Goal: Task Accomplishment & Management: Manage account settings

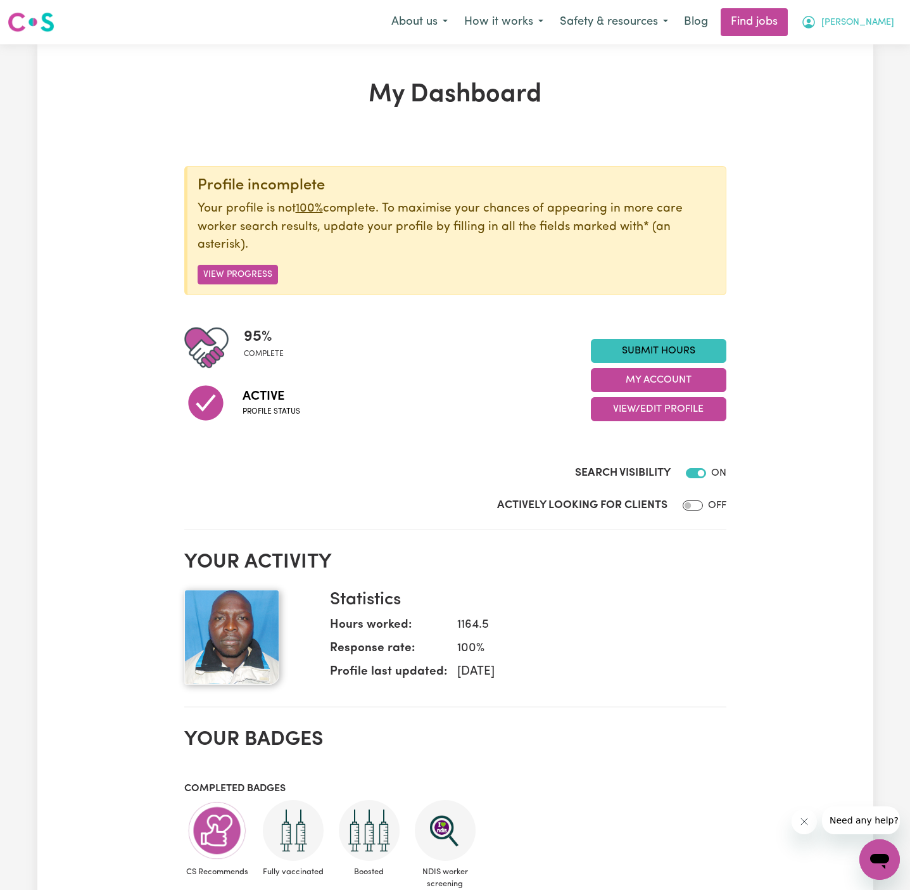
click at [892, 26] on span "[PERSON_NAME]" at bounding box center [857, 23] width 73 height 14
click at [891, 54] on link "My Account" at bounding box center [852, 49] width 100 height 24
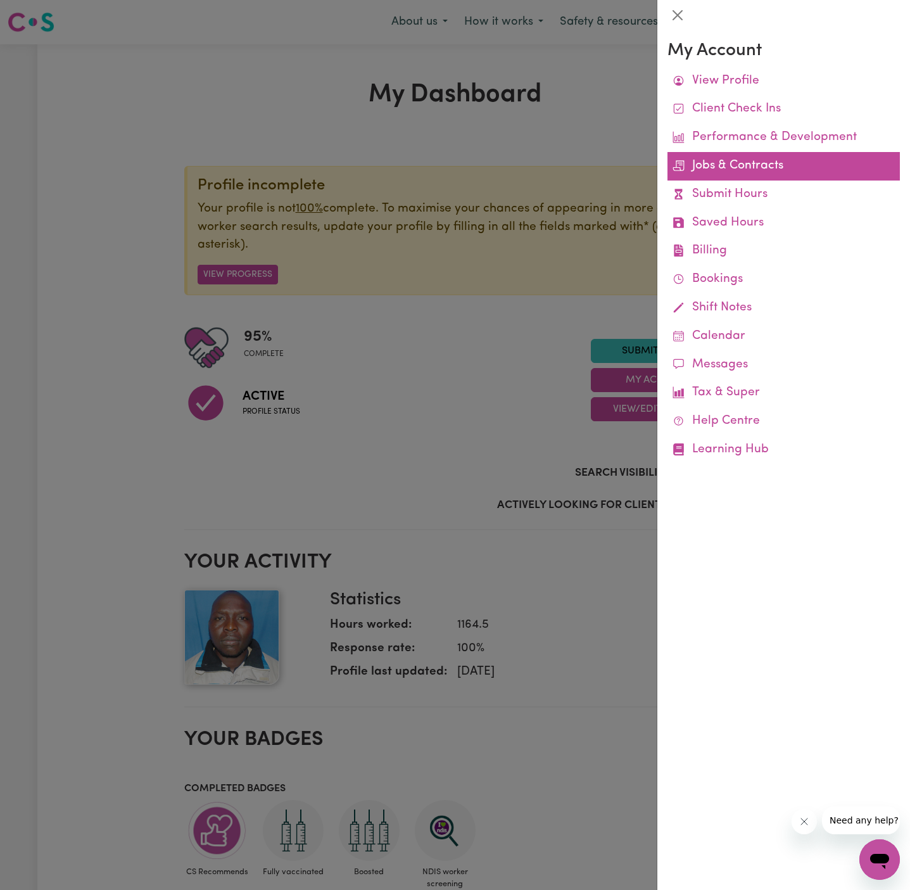
click at [729, 165] on link "Jobs & Contracts" at bounding box center [783, 166] width 232 height 28
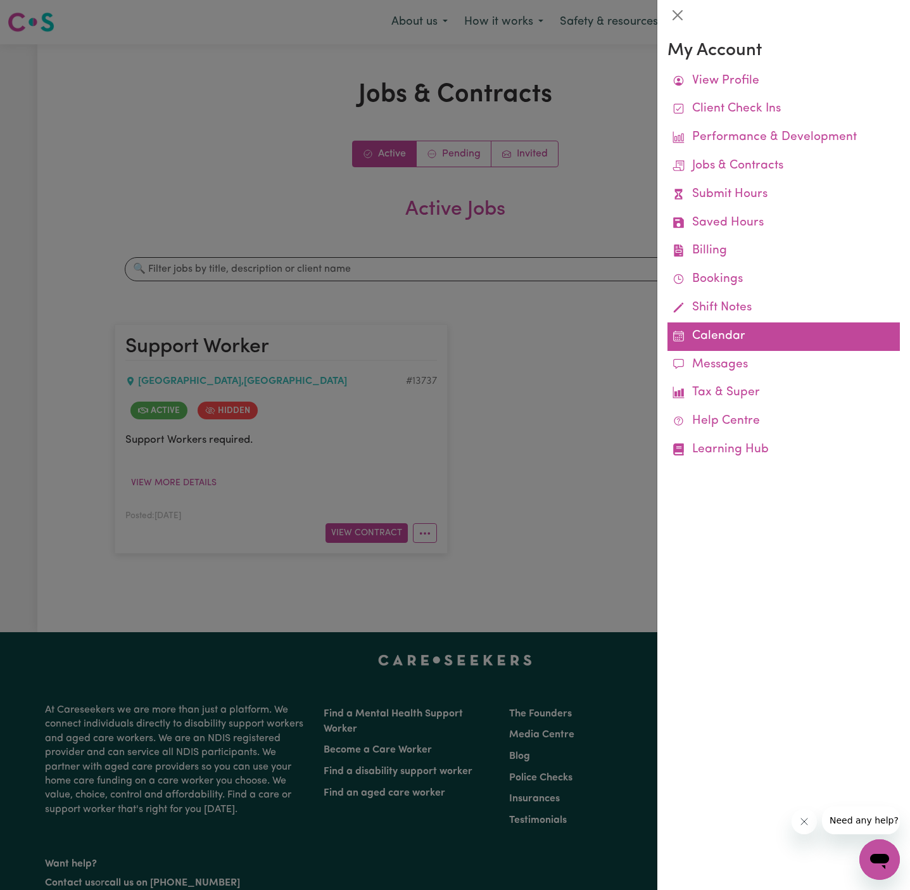
click at [710, 333] on link "Calendar" at bounding box center [783, 336] width 232 height 28
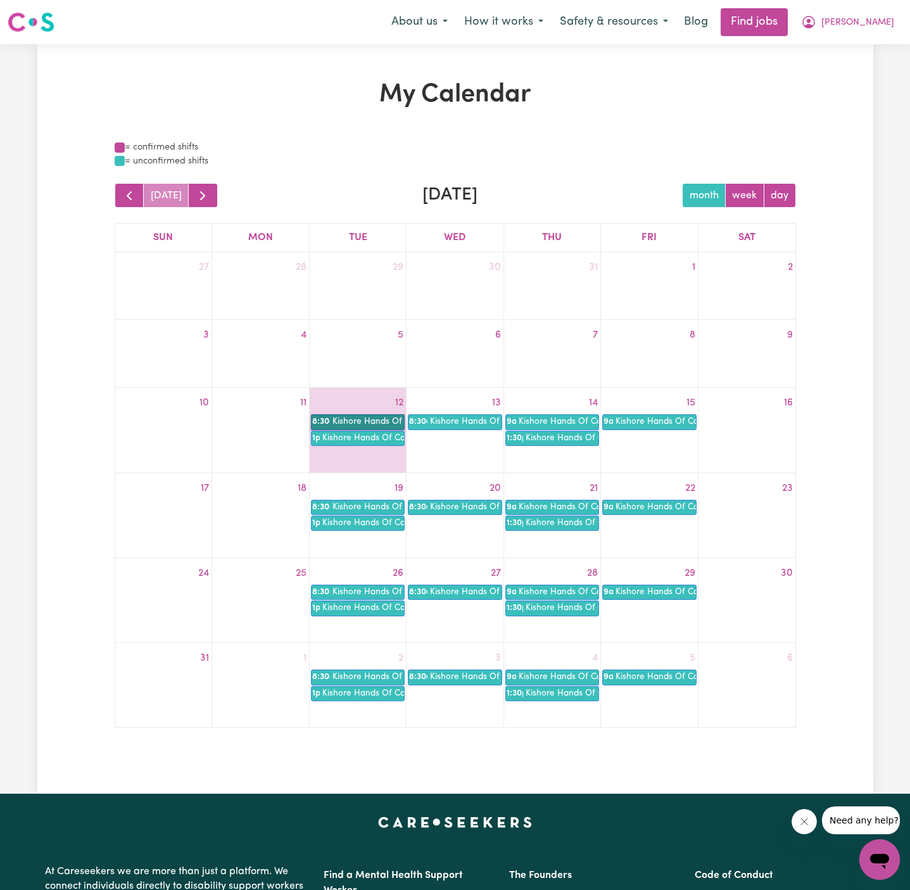
click at [368, 423] on link "8:30a Kishore Hands Of Care" at bounding box center [358, 421] width 94 height 15
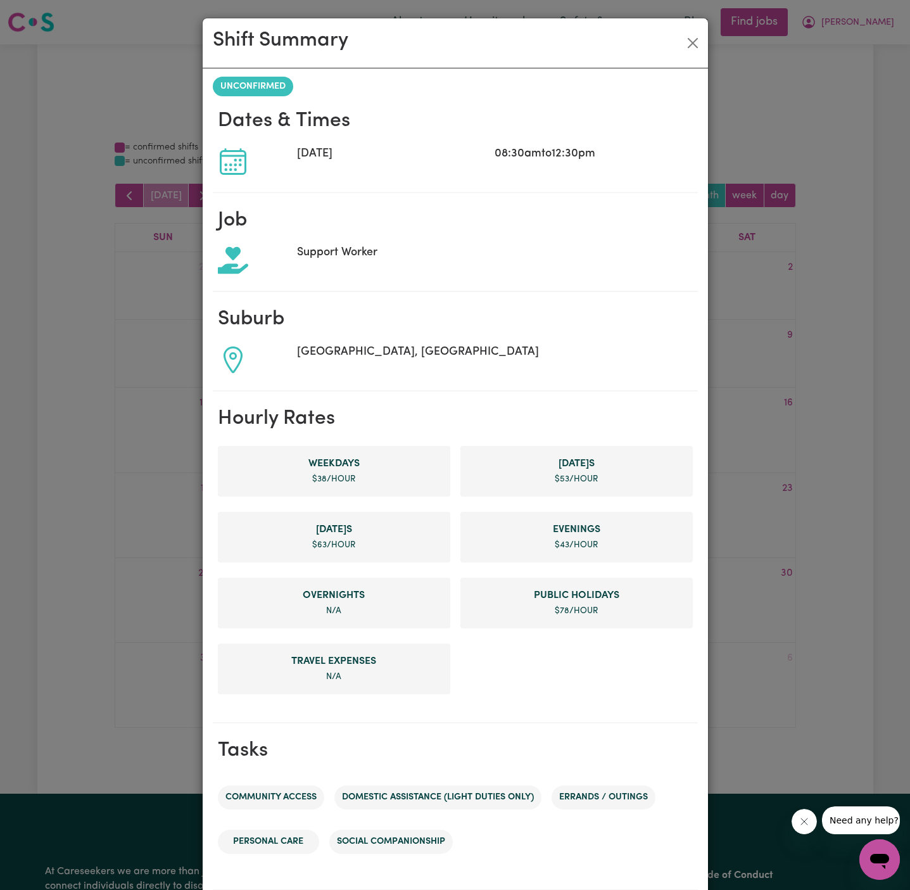
scroll to position [192, 0]
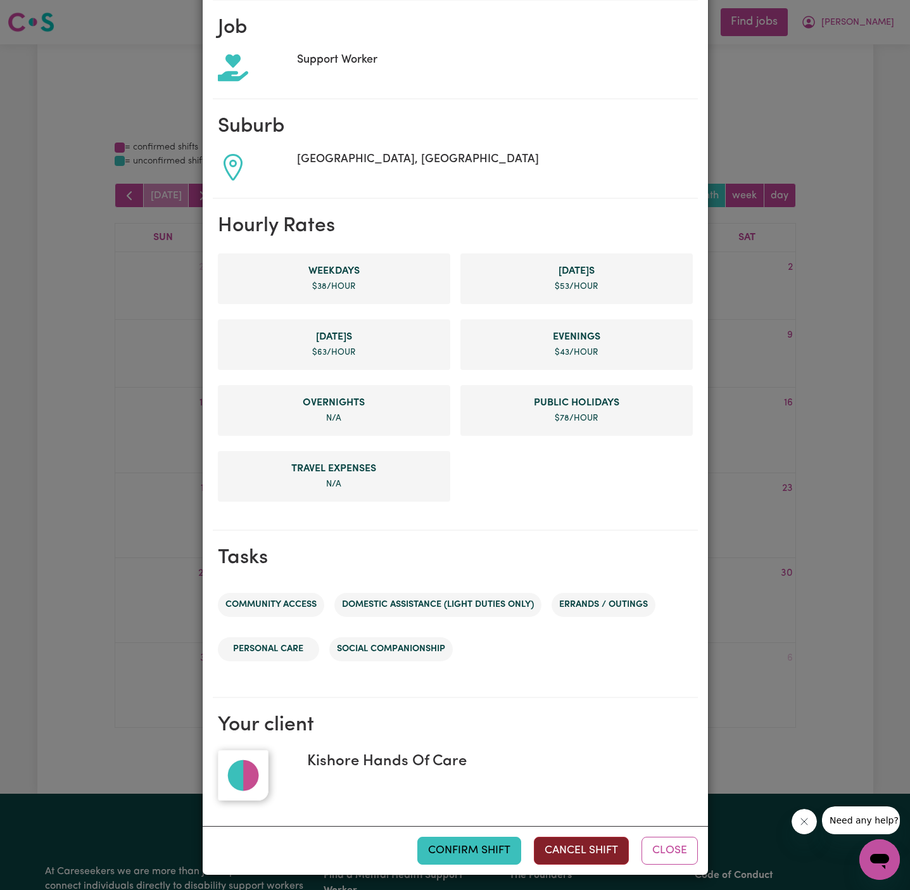
click at [602, 848] on button "Cancel Shift" at bounding box center [581, 850] width 95 height 28
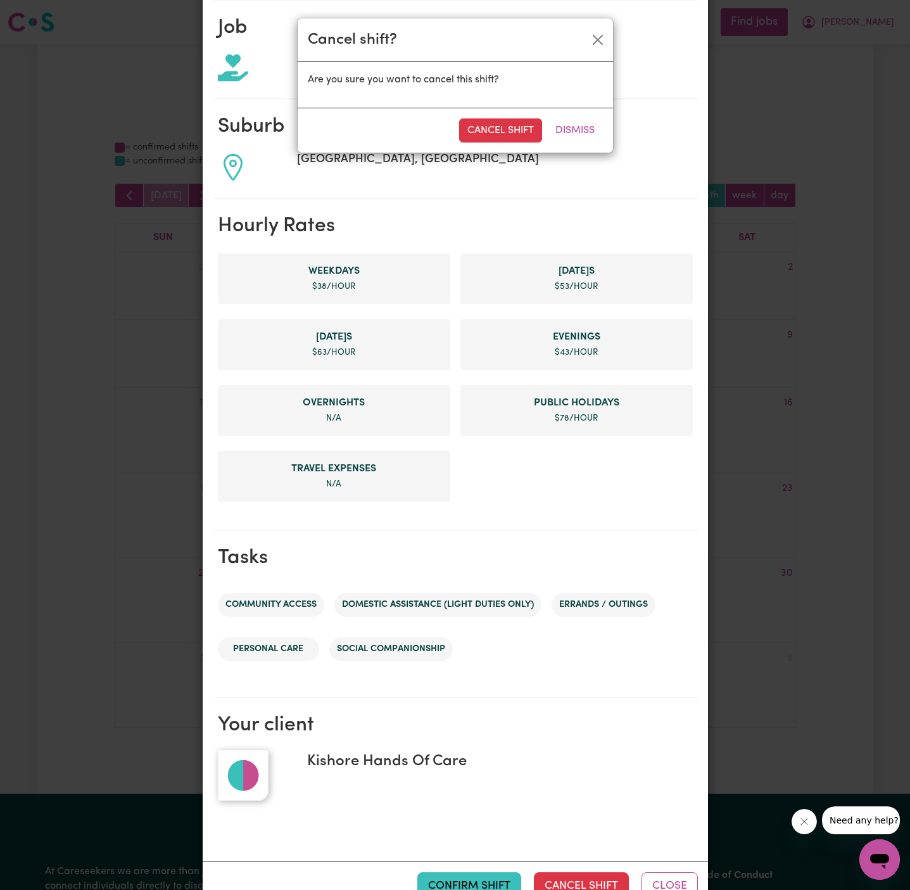
click at [512, 111] on div "Cancel Shift Dismiss" at bounding box center [455, 130] width 315 height 45
click at [503, 127] on button "Cancel Shift" at bounding box center [500, 130] width 83 height 24
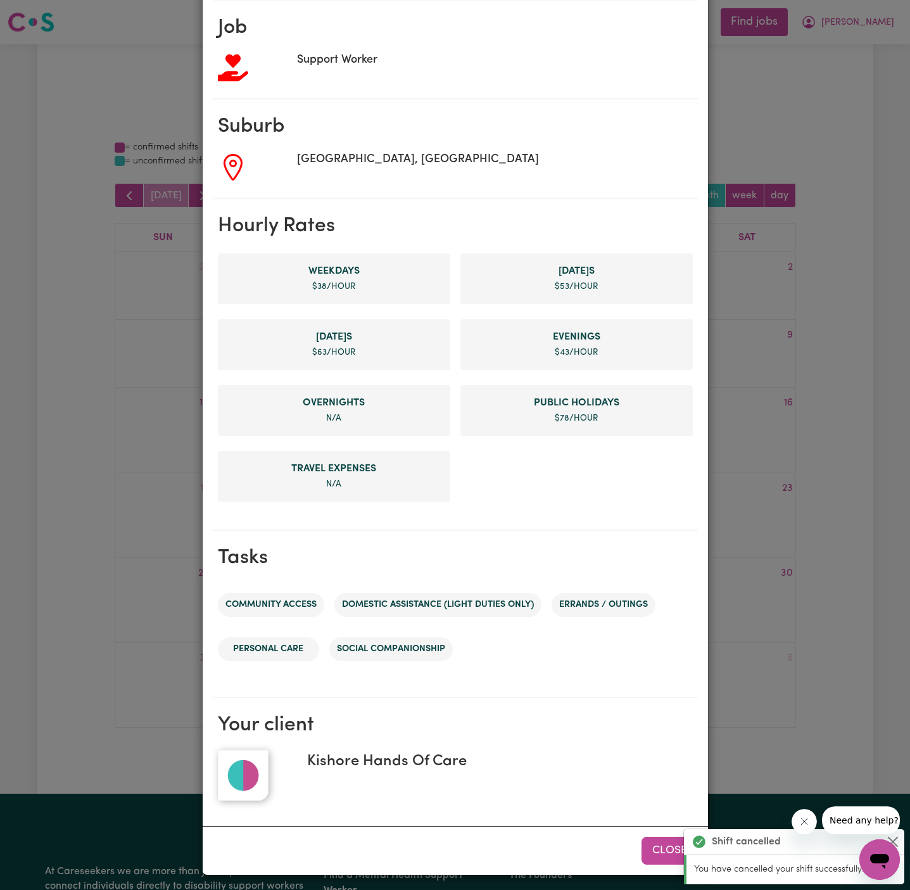
click at [655, 848] on button "Close" at bounding box center [669, 850] width 56 height 28
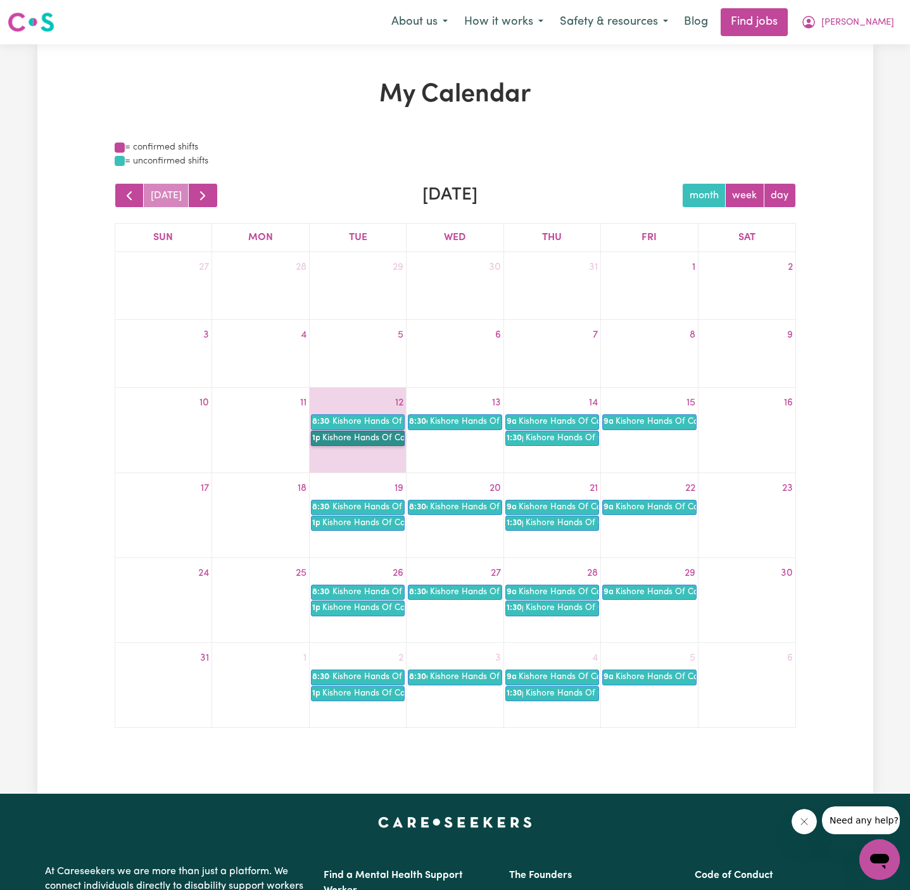
click at [377, 438] on link "1p Kishore Hands Of Care" at bounding box center [358, 438] width 94 height 15
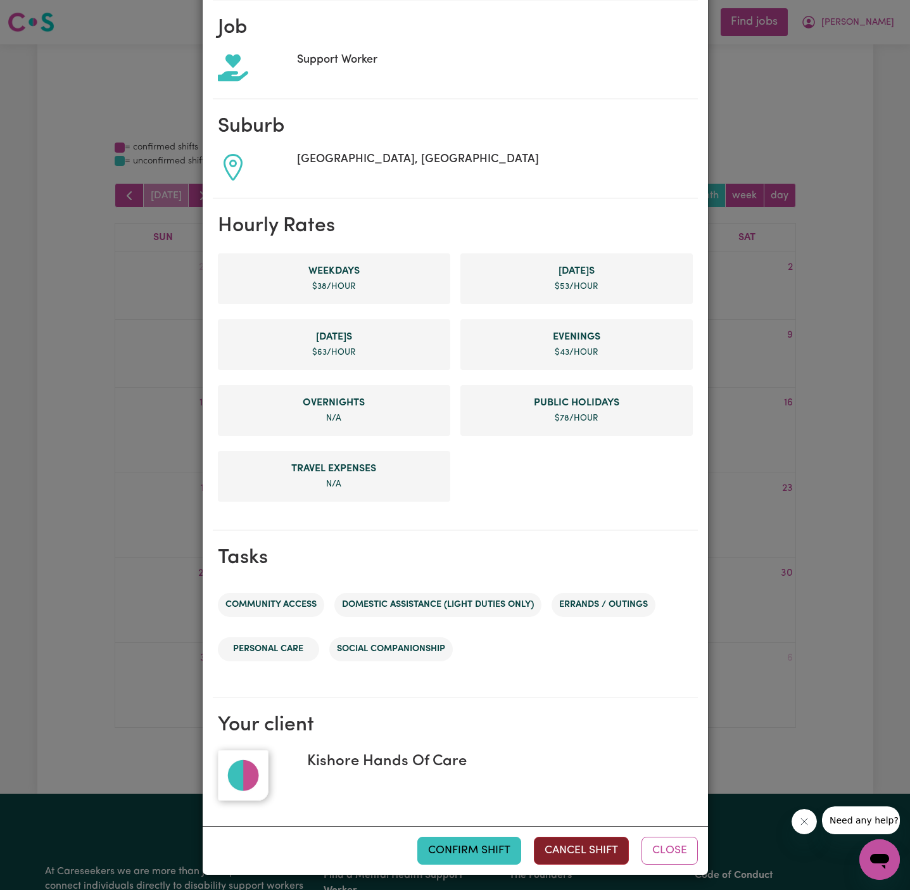
click at [561, 845] on button "Cancel Shift" at bounding box center [581, 850] width 95 height 28
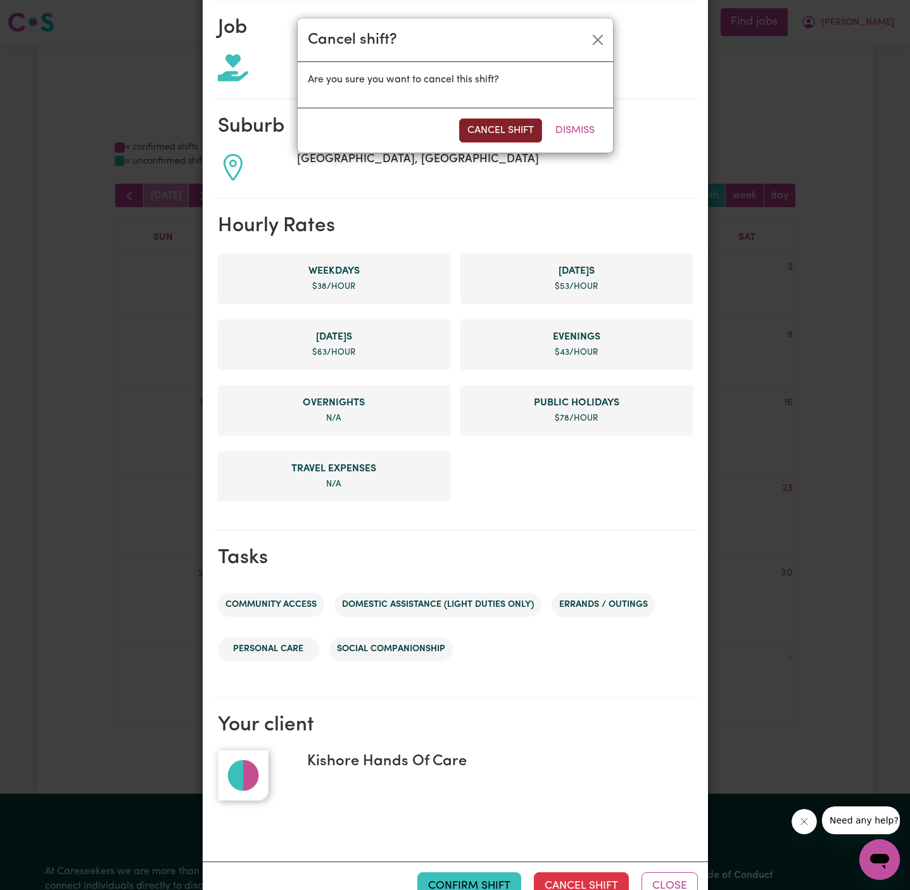
click at [502, 132] on button "Cancel Shift" at bounding box center [500, 130] width 83 height 24
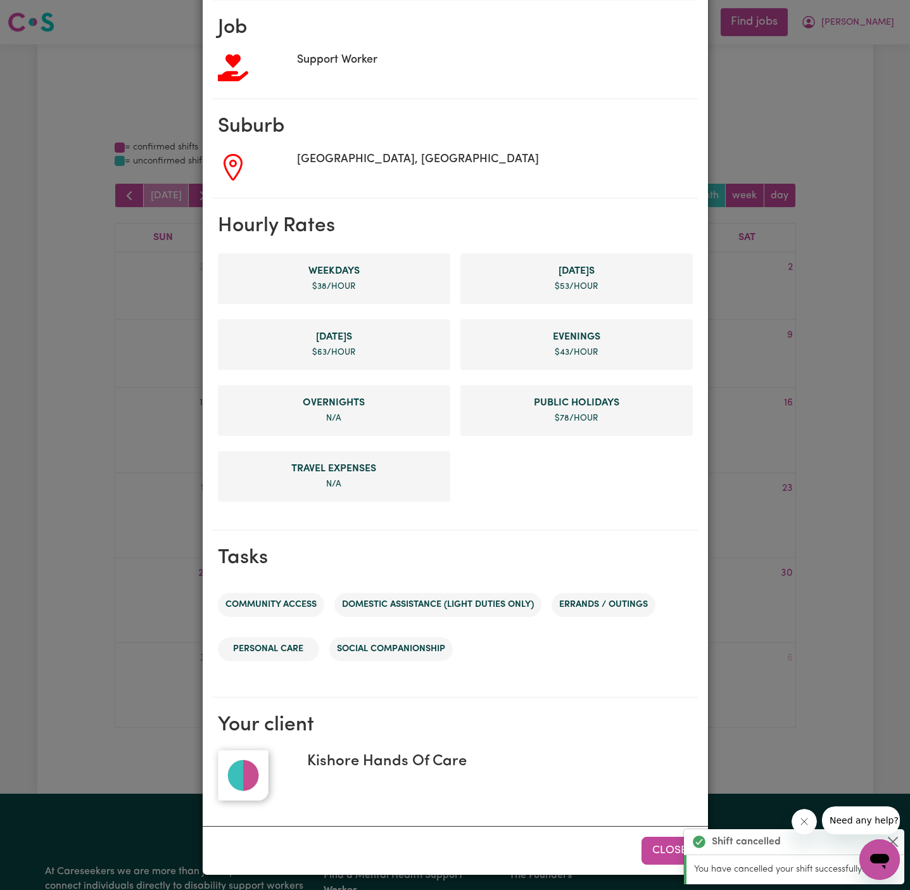
click at [674, 846] on button "Close" at bounding box center [669, 850] width 56 height 28
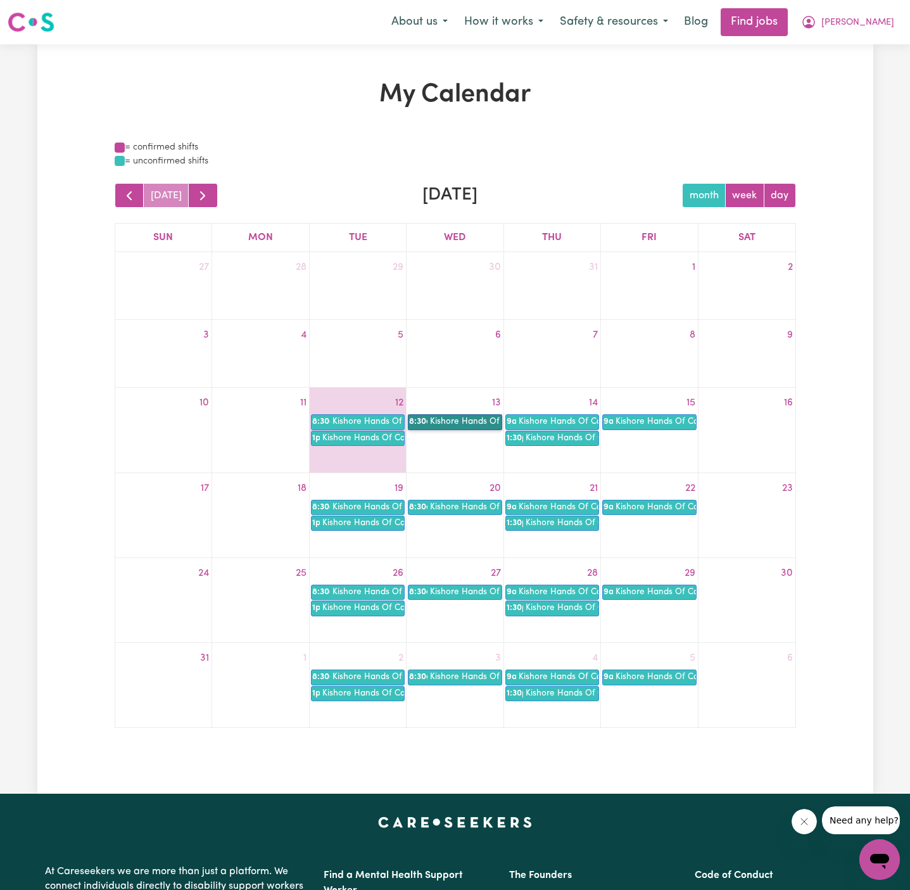
click at [455, 421] on link "8:30a Kishore Hands Of Care" at bounding box center [455, 421] width 94 height 15
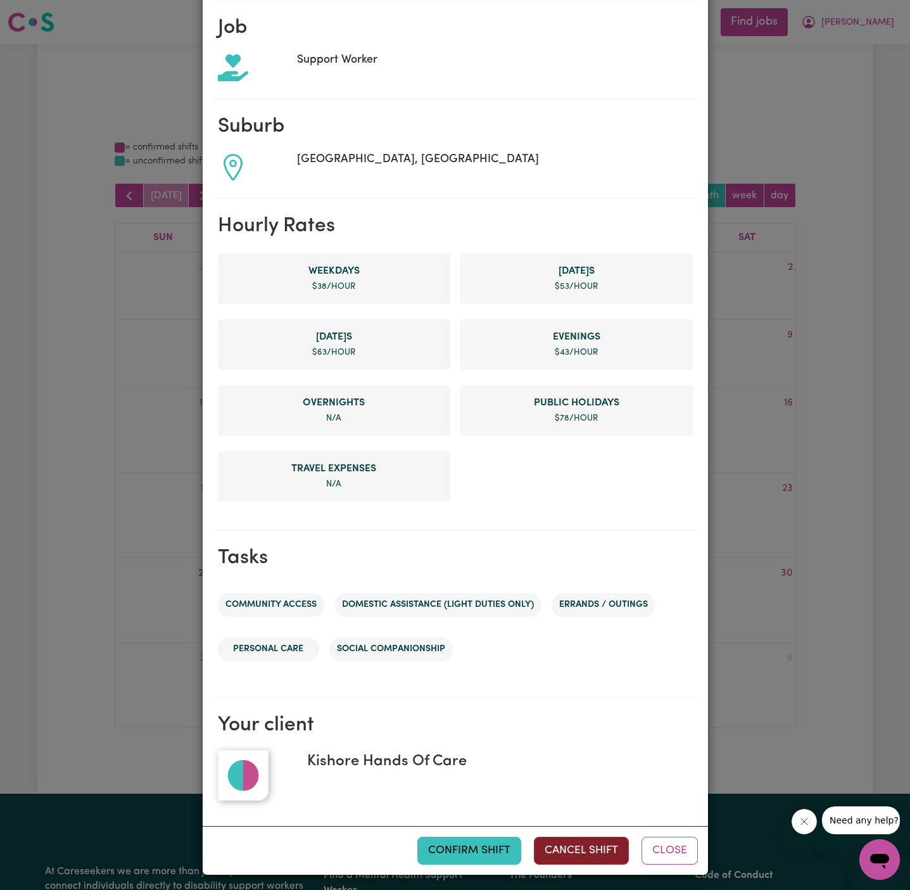
click at [575, 852] on button "Cancel Shift" at bounding box center [581, 850] width 95 height 28
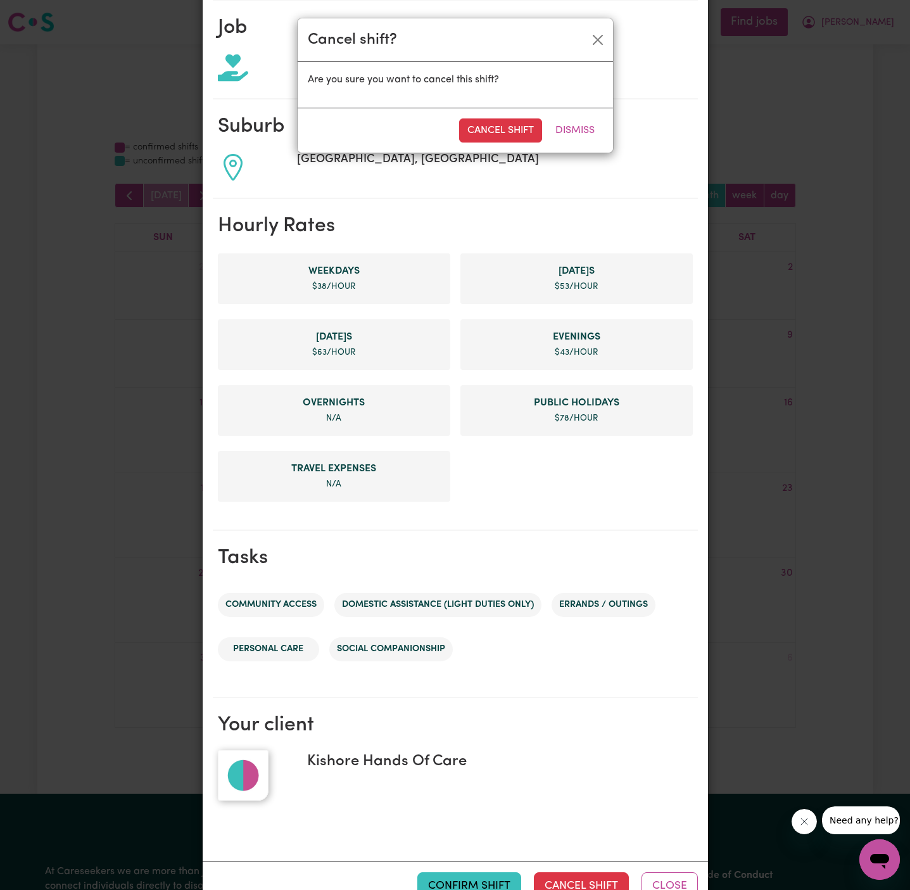
click at [490, 142] on div "Cancel Shift Dismiss" at bounding box center [455, 130] width 315 height 45
click at [498, 136] on button "Cancel Shift" at bounding box center [500, 130] width 83 height 24
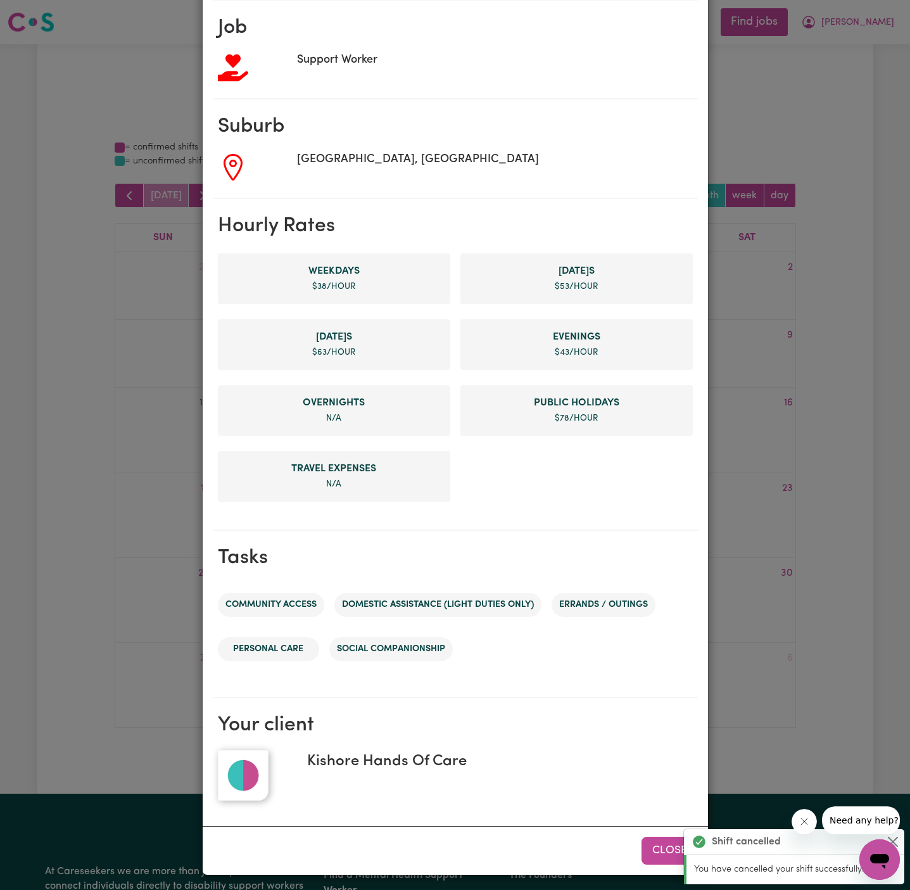
click at [658, 843] on button "Close" at bounding box center [669, 850] width 56 height 28
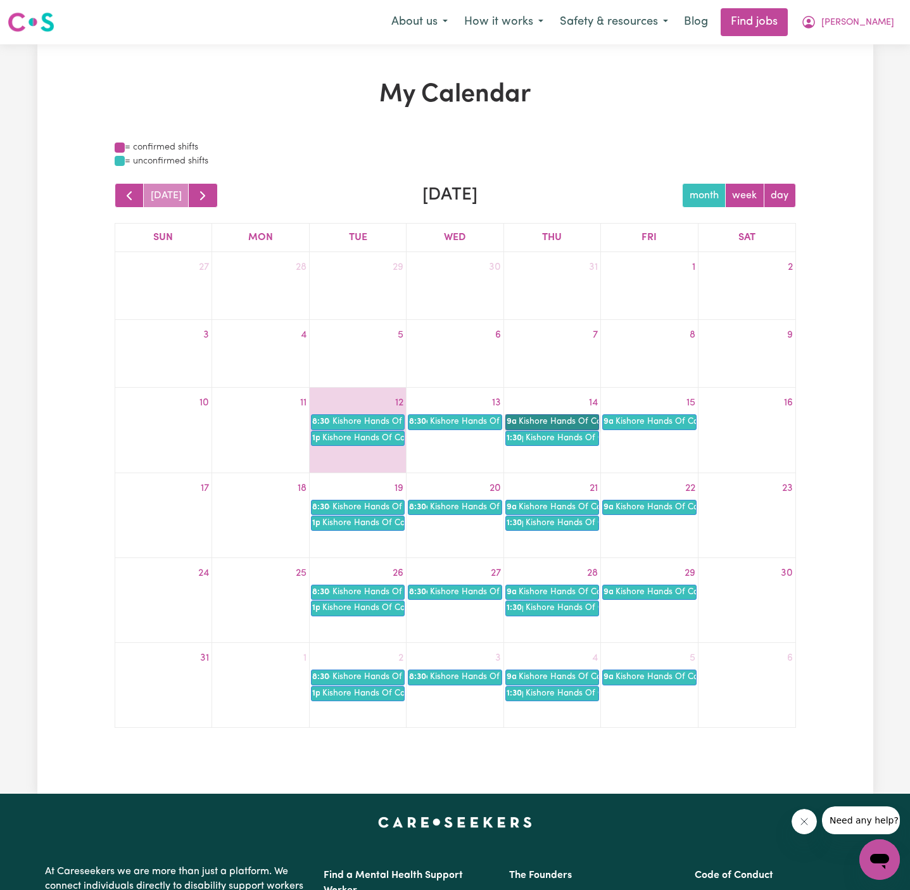
click at [544, 422] on link "9a Kishore Hands Of Care" at bounding box center [552, 421] width 94 height 15
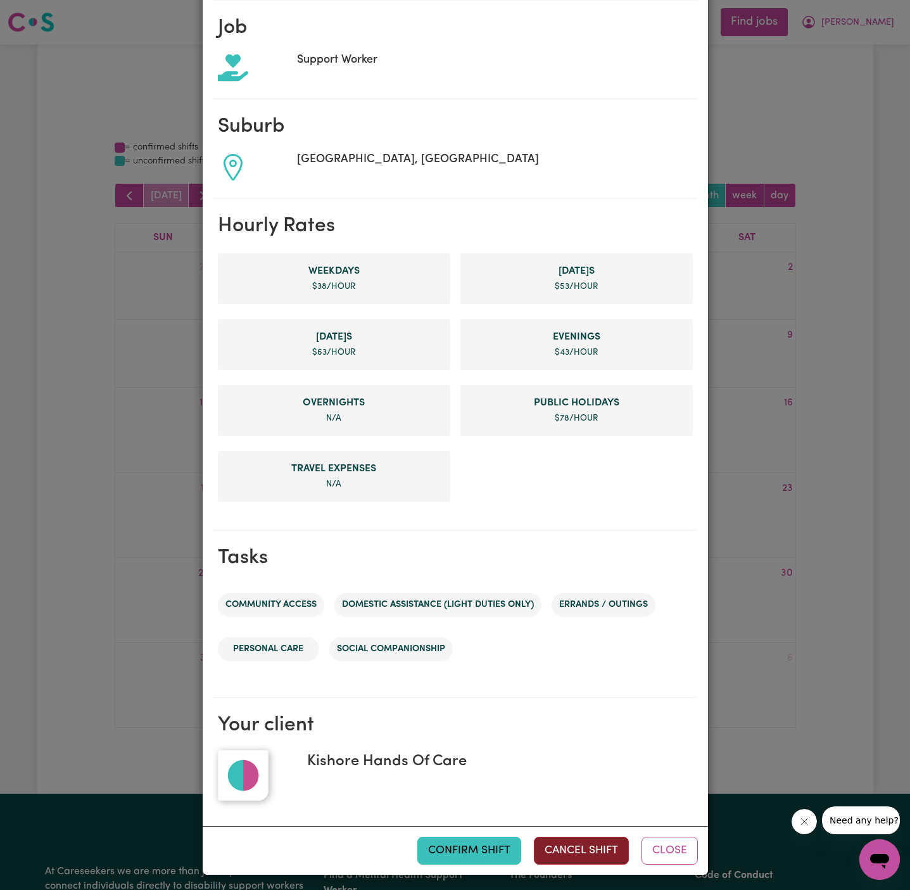
click at [585, 847] on button "Cancel Shift" at bounding box center [581, 850] width 95 height 28
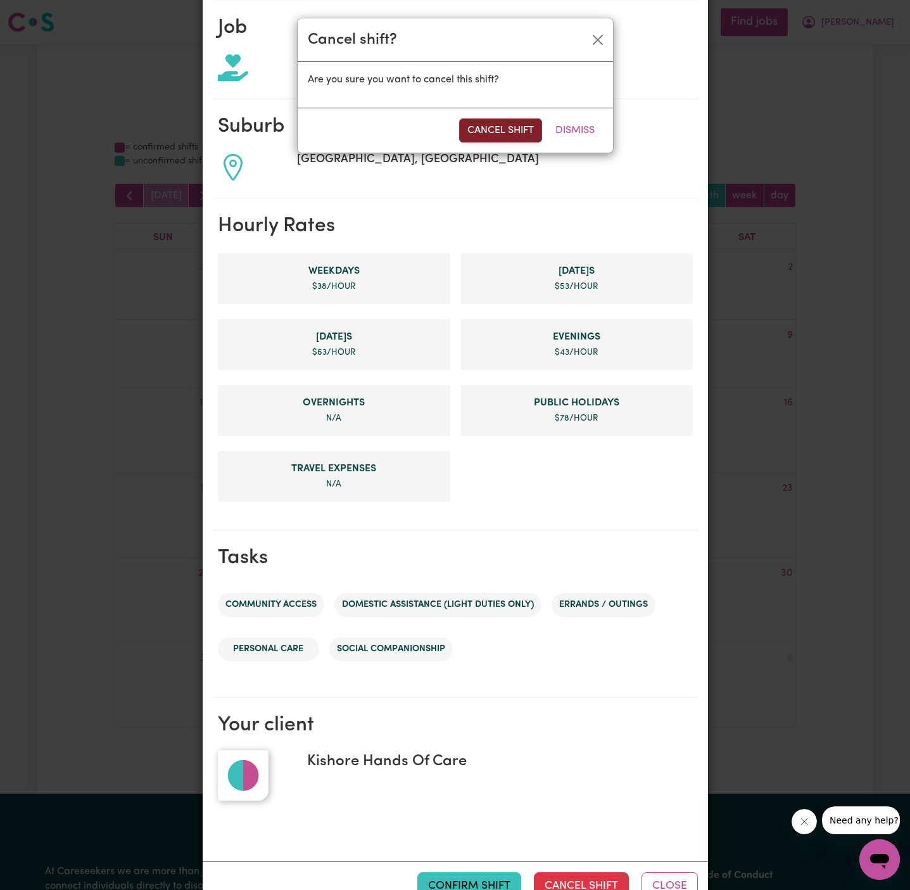
click at [520, 119] on button "Cancel Shift" at bounding box center [500, 130] width 83 height 24
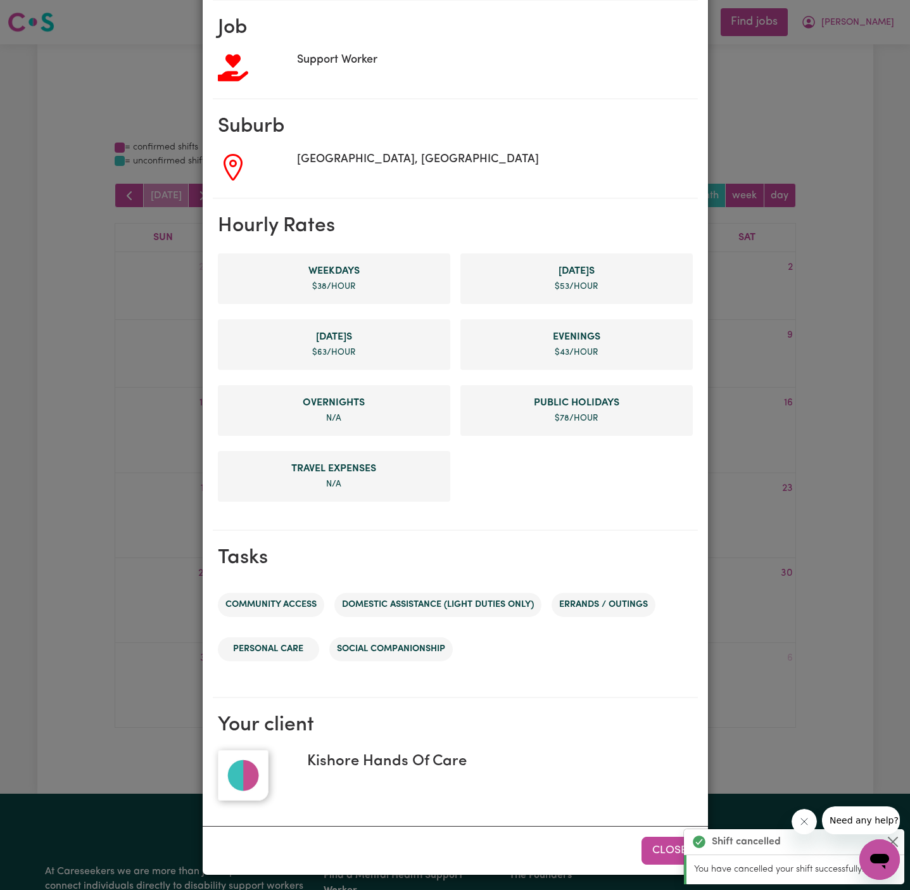
click at [664, 850] on button "Close" at bounding box center [669, 850] width 56 height 28
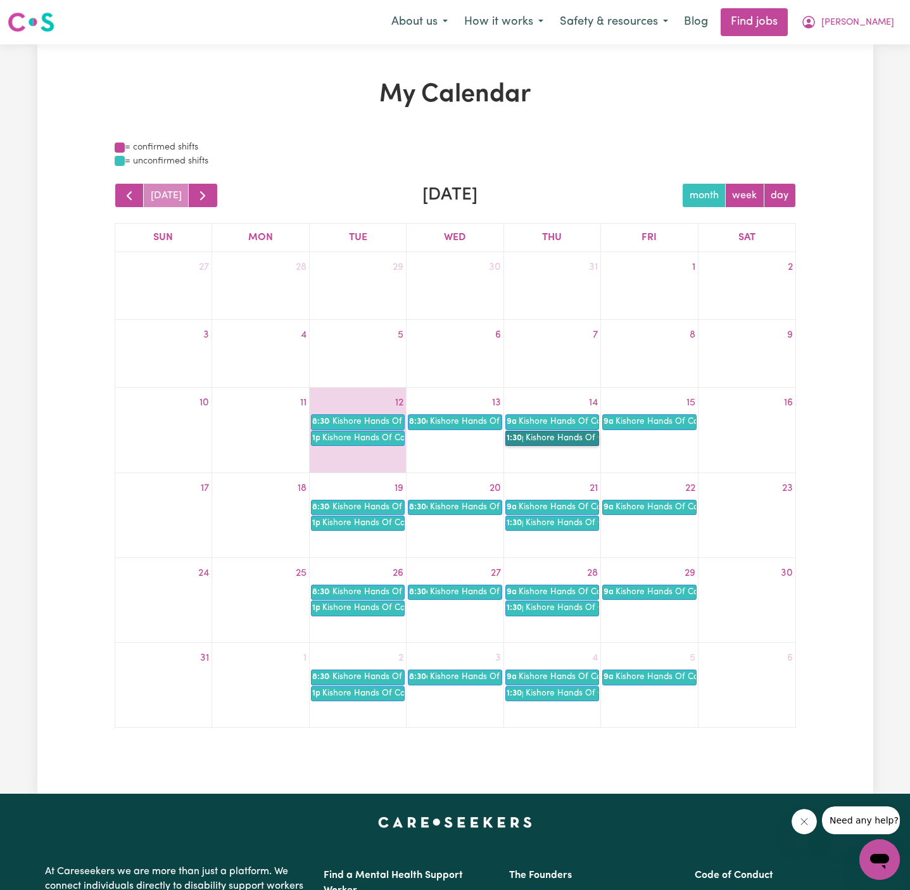
click at [553, 441] on link "1:30p Kishore Hands Of Care" at bounding box center [552, 438] width 94 height 15
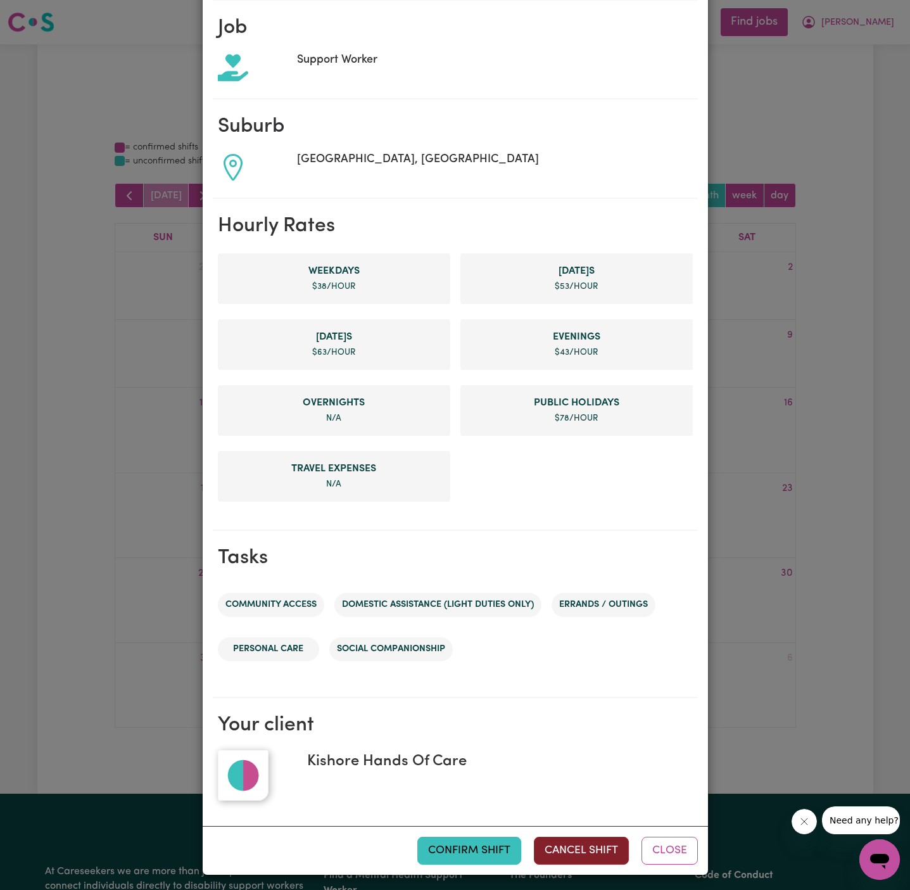
click at [559, 844] on button "Cancel Shift" at bounding box center [581, 850] width 95 height 28
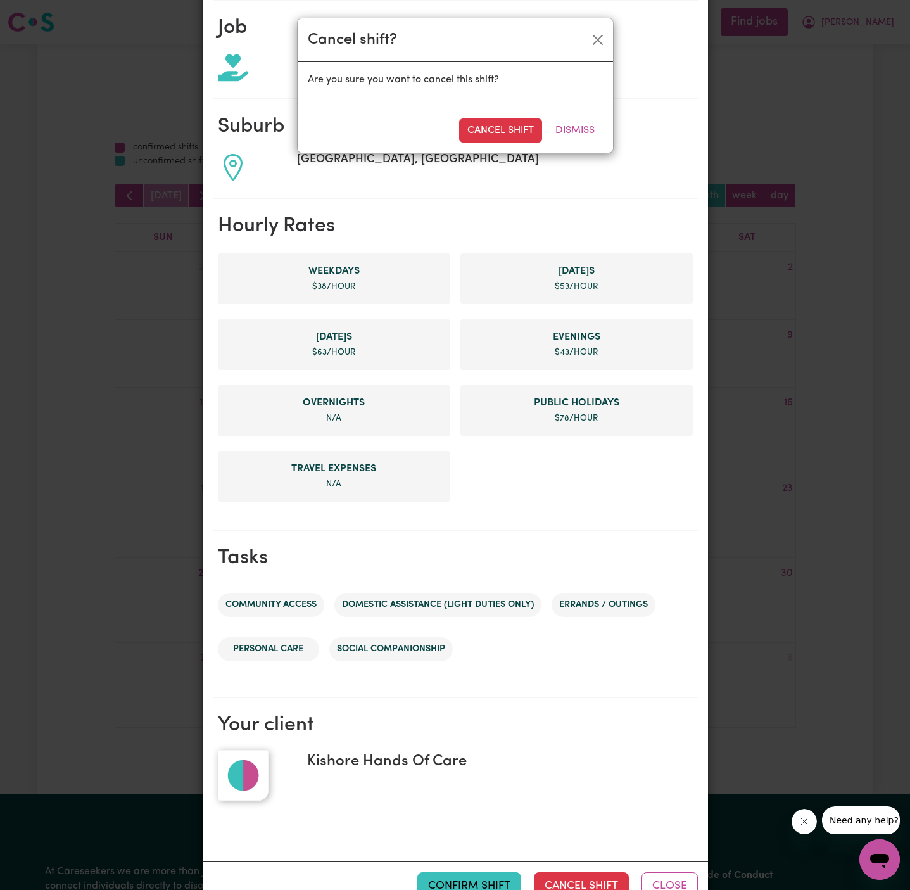
click at [483, 130] on button "Cancel Shift" at bounding box center [500, 130] width 83 height 24
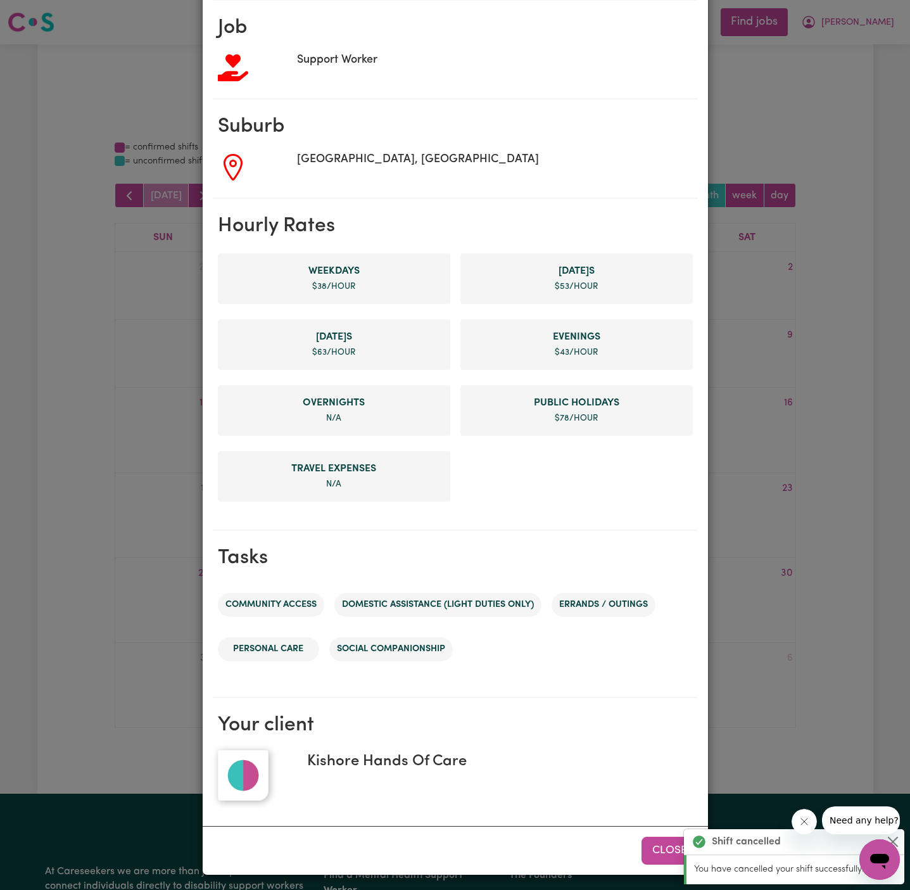
click at [664, 848] on button "Close" at bounding box center [669, 850] width 56 height 28
